Goal: Task Accomplishment & Management: Complete application form

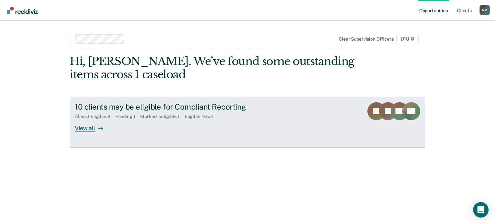
click at [87, 128] on div "View all" at bounding box center [93, 125] width 36 height 13
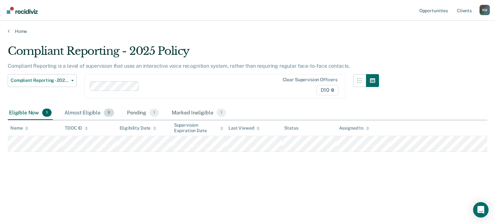
click at [90, 111] on div "Almost Eligible 9" at bounding box center [89, 113] width 52 height 14
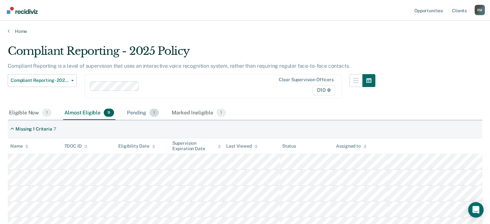
click at [134, 111] on div "Pending 1" at bounding box center [143, 113] width 34 height 14
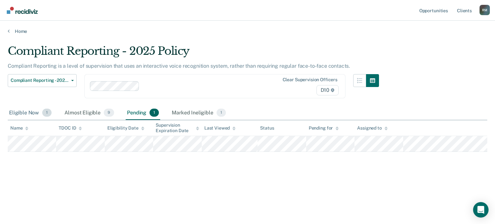
click at [30, 112] on div "Eligible Now 1" at bounding box center [30, 113] width 45 height 14
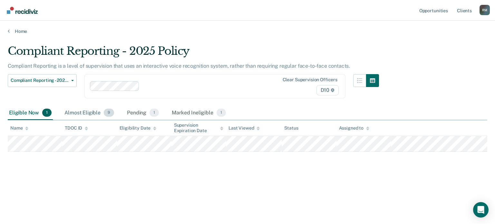
click at [78, 113] on div "Almost Eligible 9" at bounding box center [89, 113] width 52 height 14
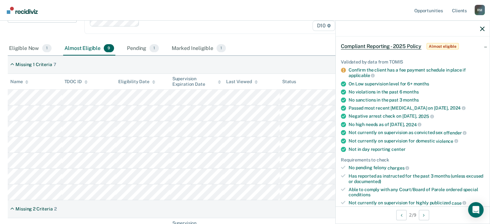
scroll to position [97, 0]
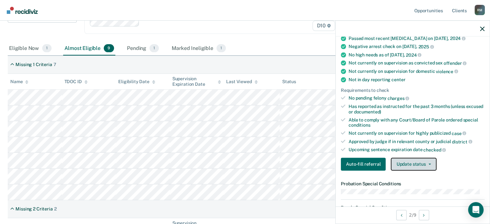
click at [420, 161] on button "Update status" at bounding box center [413, 164] width 45 height 13
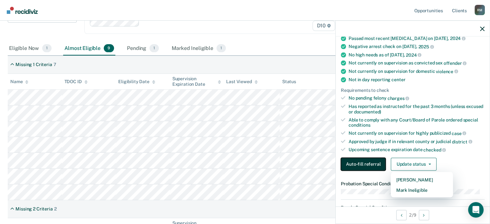
click at [371, 159] on button "Auto-fill referral" at bounding box center [363, 164] width 45 height 13
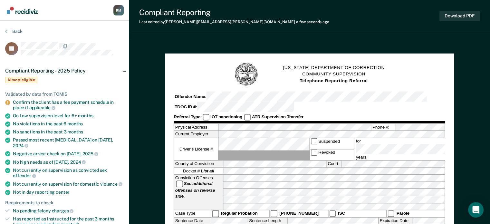
click at [372, 12] on div "Compliant Reporting Last edited by [PERSON_NAME][EMAIL_ADDRESS][PERSON_NAME][DO…" at bounding box center [309, 16] width 361 height 32
click at [458, 17] on button "Download PDF" at bounding box center [459, 16] width 40 height 11
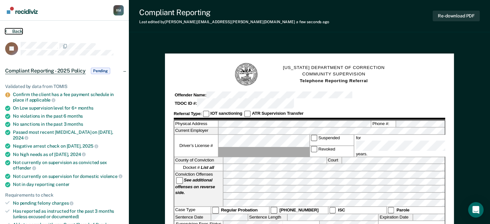
click at [18, 29] on button "Back" at bounding box center [13, 31] width 17 height 6
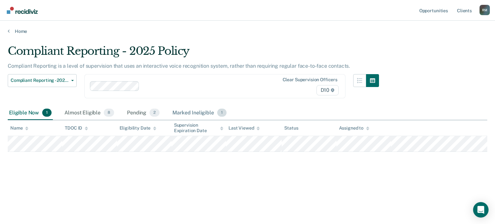
click at [207, 110] on div "Marked Ineligible 1" at bounding box center [199, 113] width 57 height 14
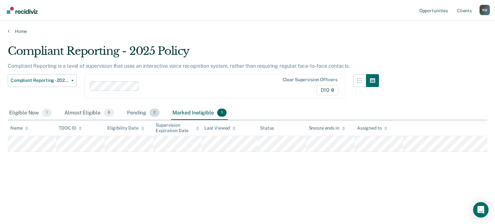
click at [143, 113] on div "Pending 2" at bounding box center [143, 113] width 35 height 14
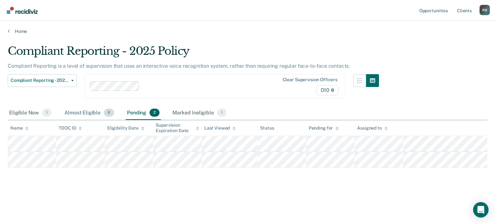
click at [94, 110] on div "Almost Eligible 8" at bounding box center [89, 113] width 52 height 14
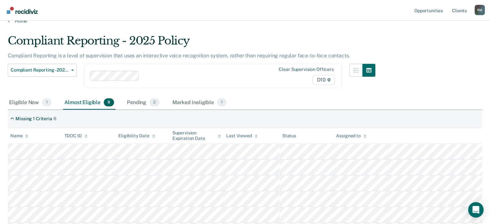
scroll to position [129, 0]
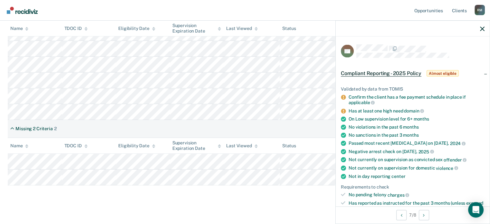
click at [107, 141] on th "TDOC ID" at bounding box center [89, 146] width 54 height 16
click at [103, 125] on div "Missing 2 Criteria 2" at bounding box center [245, 129] width 475 height 18
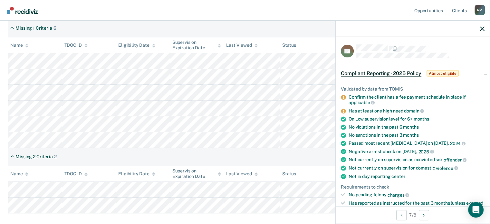
scroll to position [64, 0]
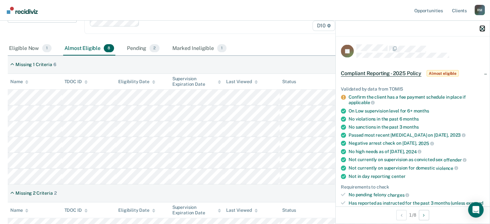
click at [481, 27] on icon "button" at bounding box center [482, 28] width 5 height 5
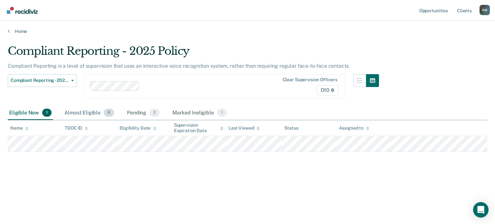
click at [91, 113] on div "Almost Eligible 8" at bounding box center [89, 113] width 52 height 14
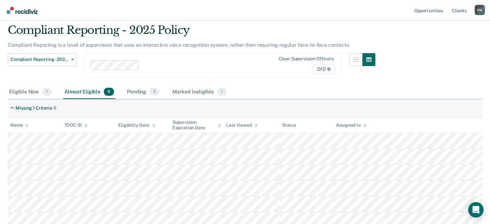
scroll to position [64, 0]
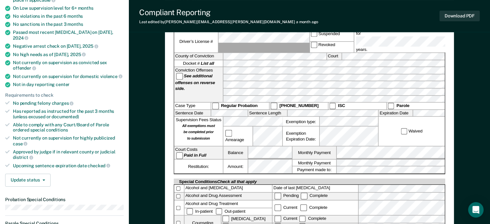
scroll to position [97, 0]
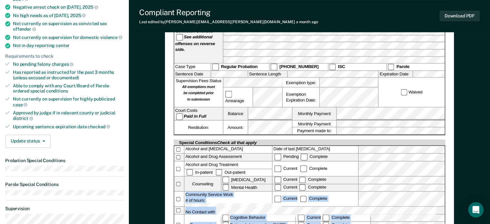
drag, startPoint x: 326, startPoint y: 219, endPoint x: 316, endPoint y: 233, distance: 17.2
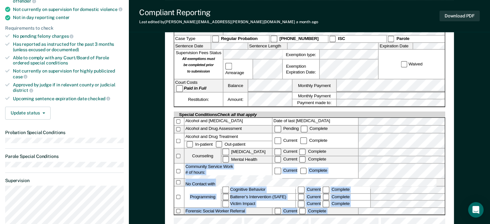
click at [416, 217] on div "[US_STATE] DEPARTMENT OF CORRECTION COMMUNITY SUPERVISION Telephone Reporting R…" at bounding box center [310, 67] width 272 height 359
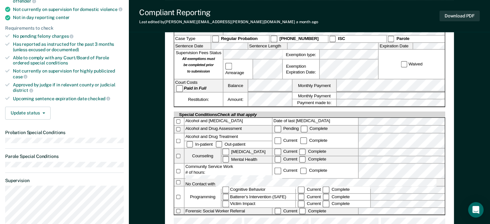
scroll to position [142, 0]
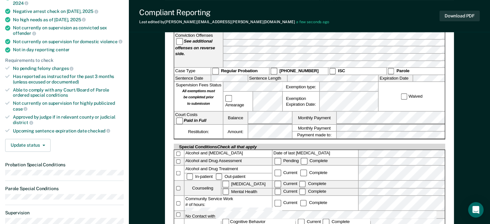
click at [484, 131] on div "[US_STATE] DEPARTMENT OF CORRECTION COMMUNITY SUPERVISION Telephone Reporting R…" at bounding box center [309, 165] width 361 height 534
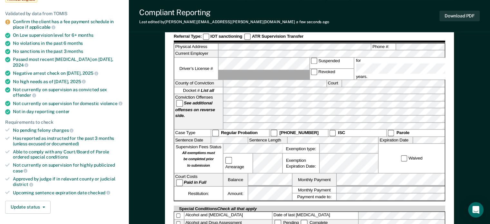
scroll to position [97, 0]
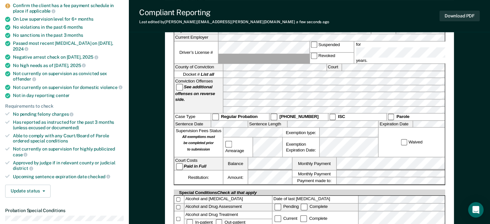
click at [467, 145] on div "[US_STATE] DEPARTMENT OF CORRECTION COMMUNITY SUPERVISION Telephone Reporting R…" at bounding box center [309, 210] width 361 height 534
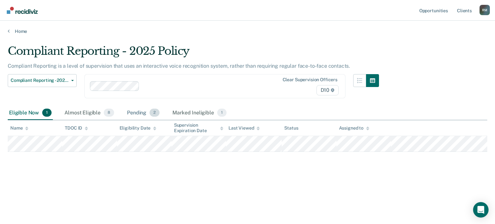
click at [133, 109] on div "Pending 2" at bounding box center [143, 113] width 35 height 14
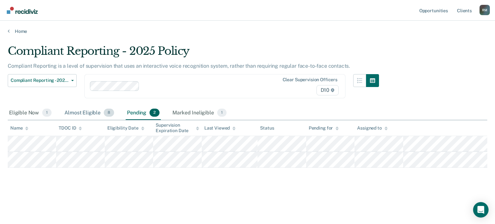
click at [93, 113] on div "Almost Eligible 8" at bounding box center [89, 113] width 52 height 14
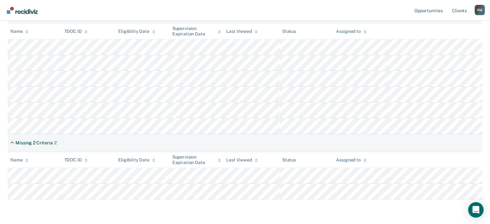
scroll to position [104, 0]
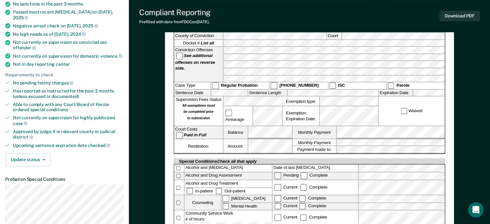
scroll to position [161, 0]
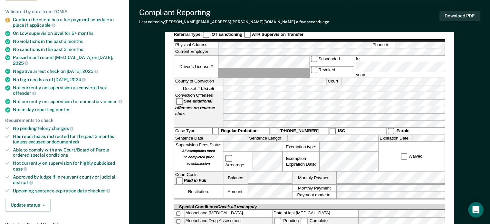
scroll to position [97, 0]
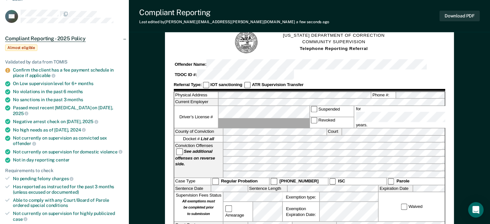
scroll to position [0, 0]
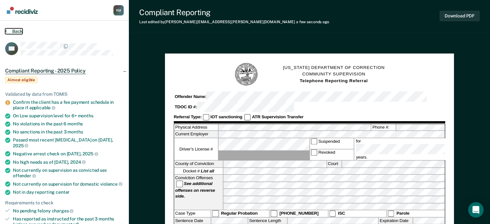
click at [12, 29] on button "Back" at bounding box center [13, 31] width 17 height 6
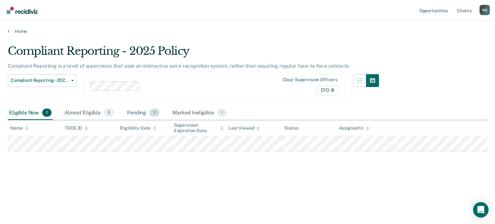
click at [134, 111] on div "Pending 2" at bounding box center [143, 113] width 35 height 14
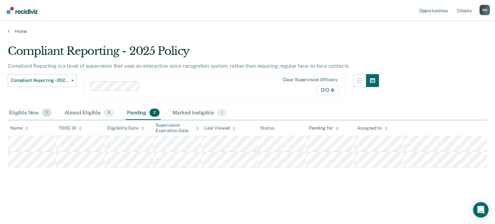
click at [36, 113] on div "Eligible Now 1" at bounding box center [30, 113] width 45 height 14
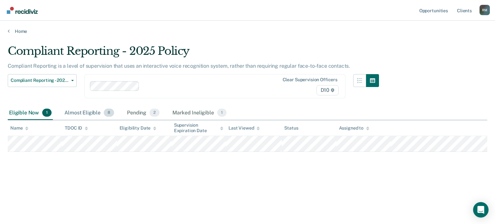
click at [93, 113] on div "Almost Eligible 8" at bounding box center [89, 113] width 52 height 14
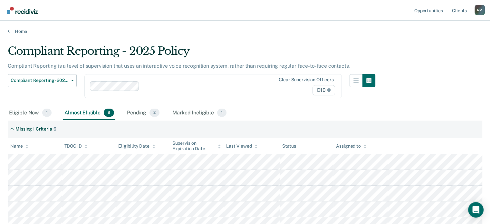
scroll to position [32, 0]
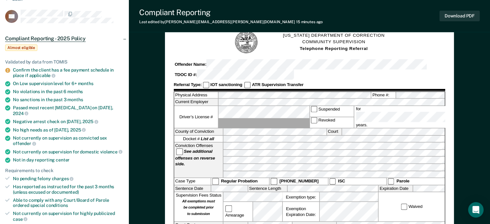
scroll to position [64, 0]
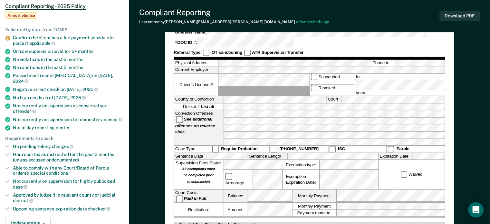
click at [7, 35] on icon at bounding box center [7, 37] width 5 height 5
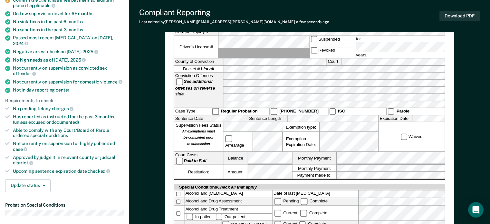
scroll to position [129, 0]
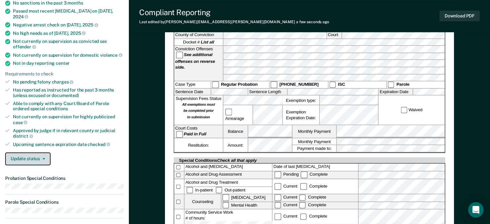
click at [41, 158] on span "button" at bounding box center [42, 158] width 5 height 1
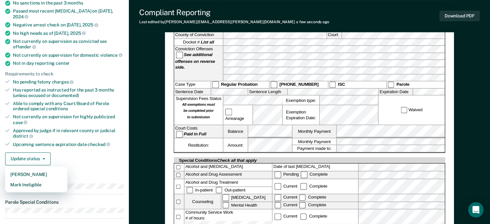
click at [94, 152] on div "Update status [PERSON_NAME] Mark Ineligible" at bounding box center [64, 158] width 119 height 13
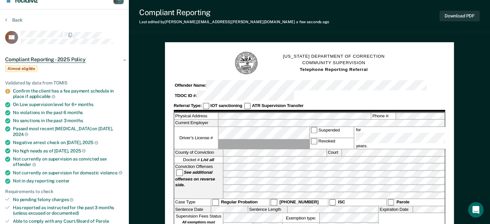
scroll to position [0, 0]
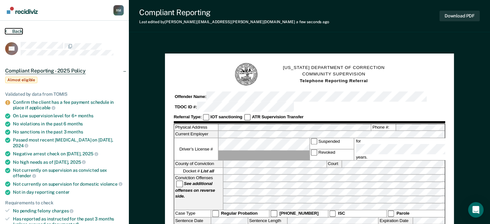
click at [12, 31] on button "Back" at bounding box center [13, 31] width 17 height 6
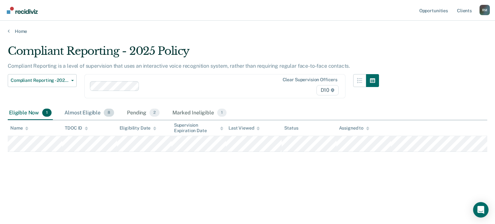
click at [96, 111] on div "Almost Eligible 8" at bounding box center [89, 113] width 52 height 14
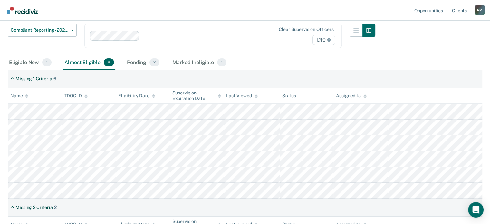
scroll to position [64, 0]
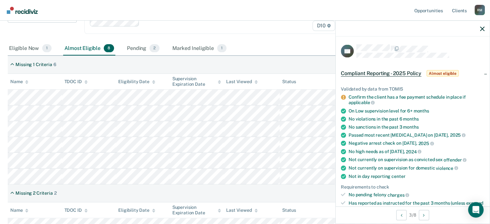
click at [479, 30] on div at bounding box center [413, 29] width 154 height 16
click at [482, 29] on icon "button" at bounding box center [482, 28] width 5 height 5
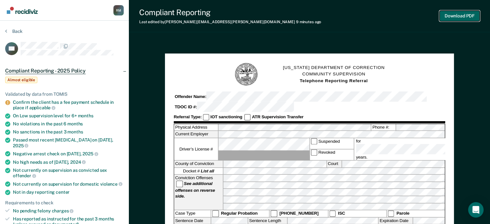
click at [463, 15] on button "Download PDF" at bounding box center [459, 16] width 40 height 11
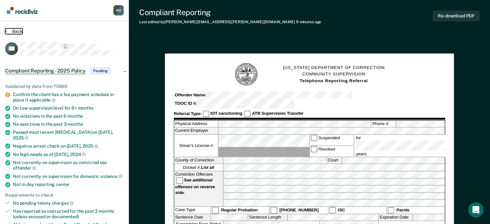
click at [7, 29] on button "Back" at bounding box center [13, 31] width 17 height 6
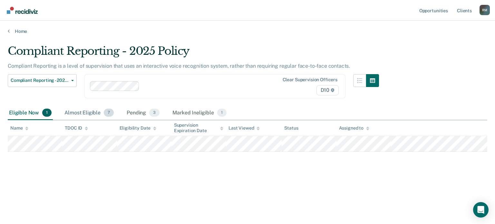
click at [92, 112] on div "Almost Eligible 7" at bounding box center [89, 113] width 52 height 14
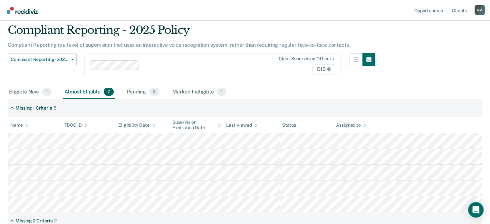
scroll to position [32, 0]
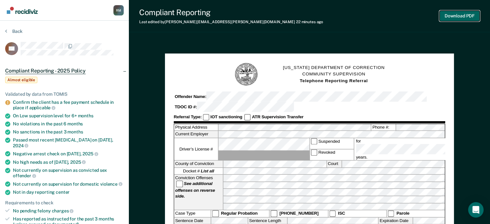
click at [454, 16] on button "Download PDF" at bounding box center [459, 16] width 40 height 11
